Goal: Task Accomplishment & Management: Manage account settings

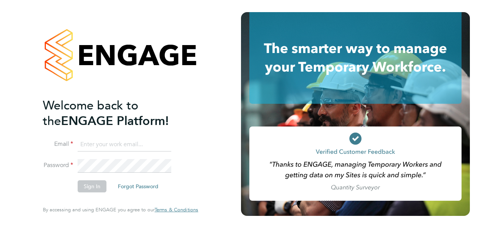
type input "juan.londono@exploreltd.com"
click at [94, 189] on button "Sign In" at bounding box center [92, 187] width 29 height 12
click at [94, 189] on div "Sorry, we are having problems connecting to our services." at bounding box center [120, 114] width 241 height 228
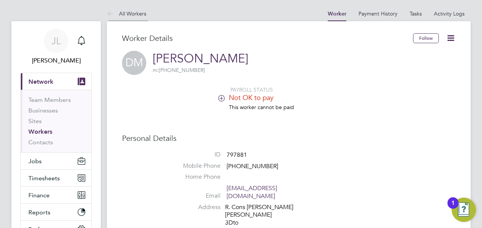
click at [134, 12] on link "All Workers" at bounding box center [126, 13] width 39 height 7
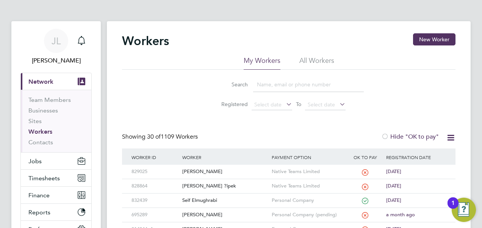
click at [269, 83] on input at bounding box center [308, 84] width 111 height 15
type input "ant"
click at [217, 187] on div "[PERSON_NAME]" at bounding box center [225, 186] width 89 height 14
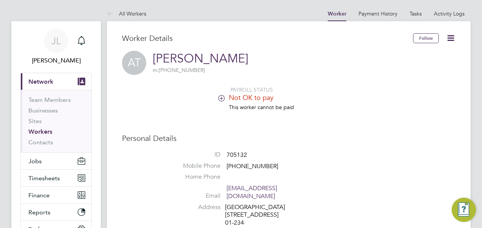
click at [222, 98] on icon at bounding box center [222, 98] width 6 height 6
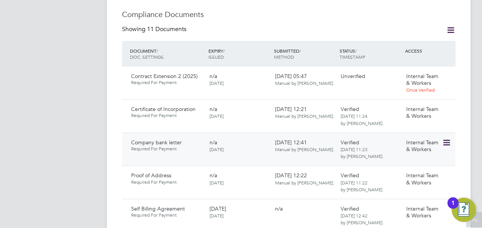
scroll to position [523, 0]
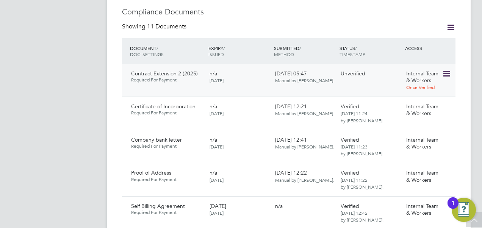
click at [448, 69] on icon at bounding box center [447, 73] width 8 height 9
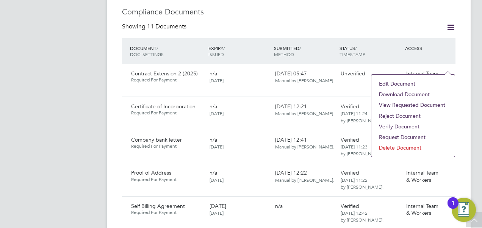
click at [416, 96] on li "Download Document" at bounding box center [414, 94] width 76 height 11
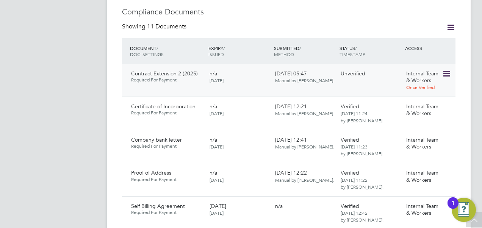
click at [450, 69] on icon at bounding box center [447, 73] width 8 height 9
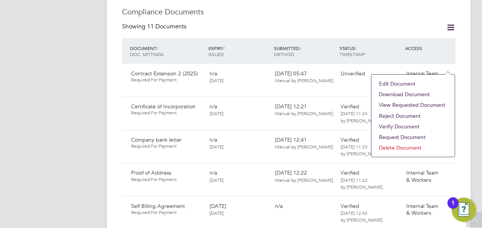
click at [414, 127] on li "Verify Document" at bounding box center [414, 126] width 76 height 11
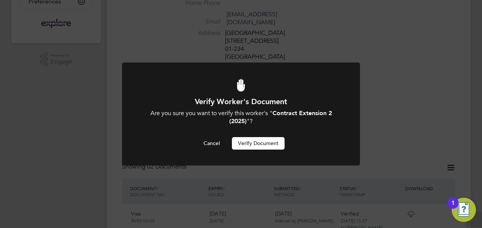
click at [246, 145] on button "Verify Document" at bounding box center [258, 143] width 53 height 12
